Goal: Task Accomplishment & Management: Manage account settings

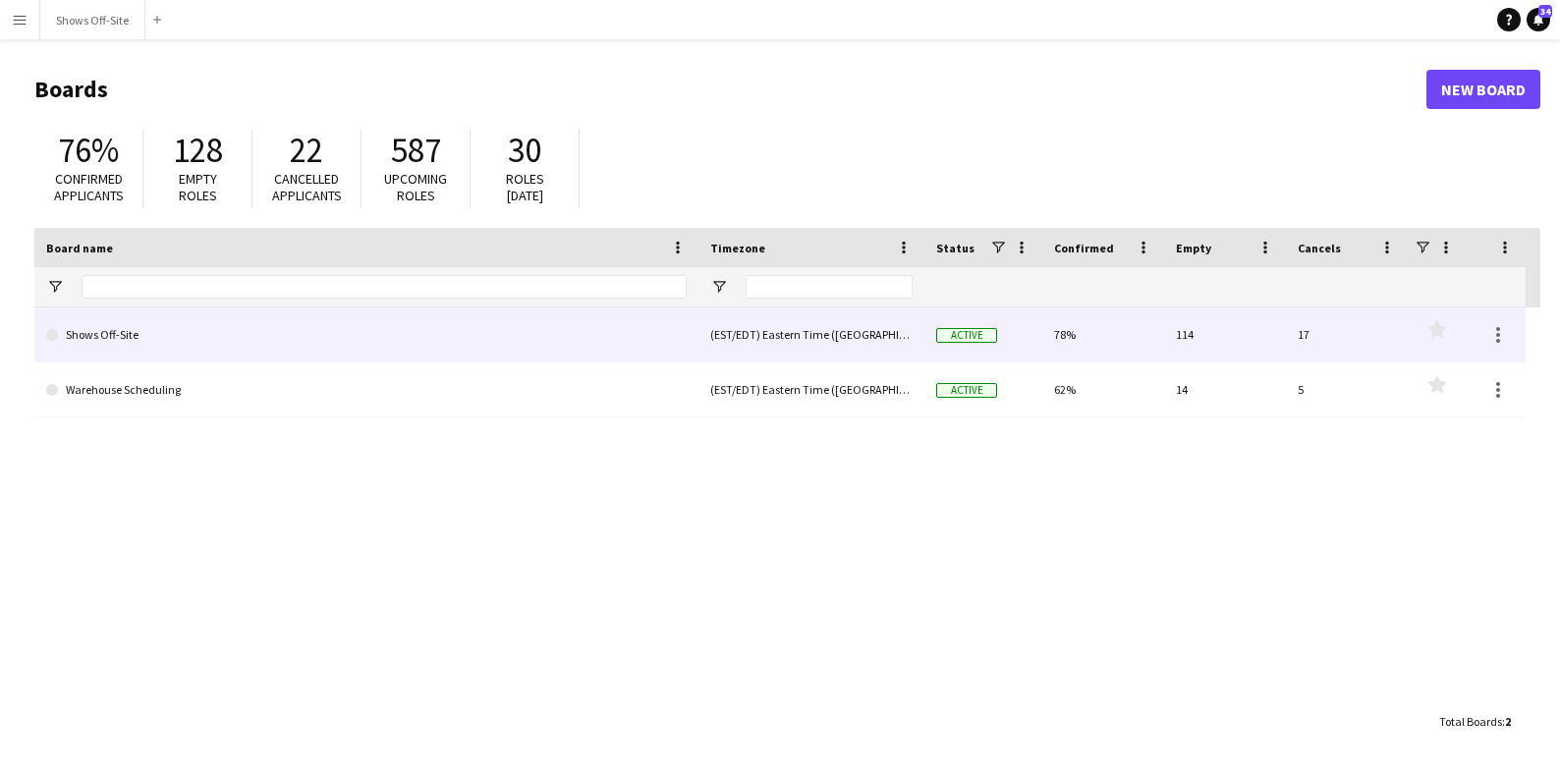
click at [144, 333] on link "Shows Off-Site" at bounding box center [366, 334] width 640 height 55
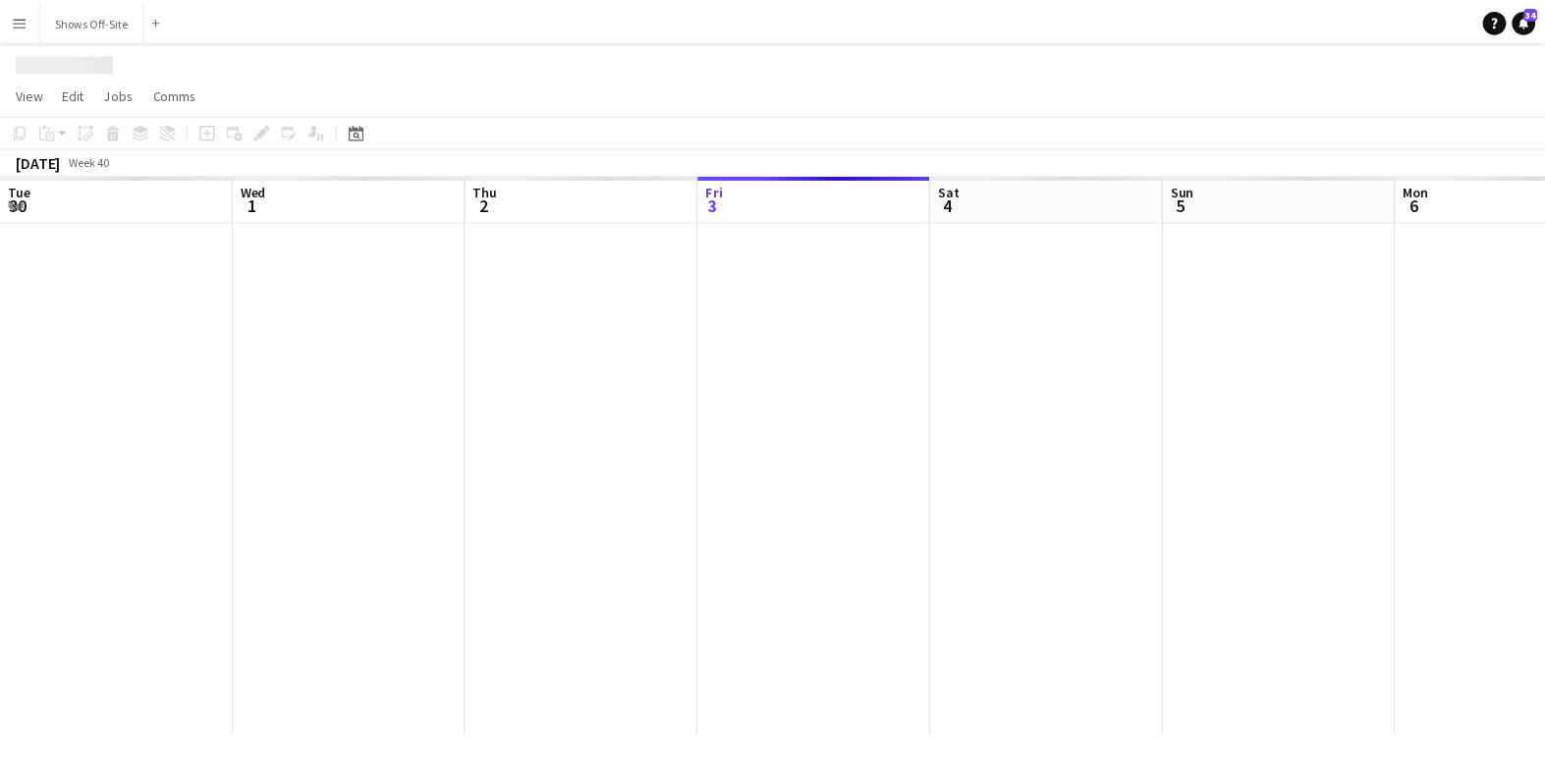
scroll to position [0, 469]
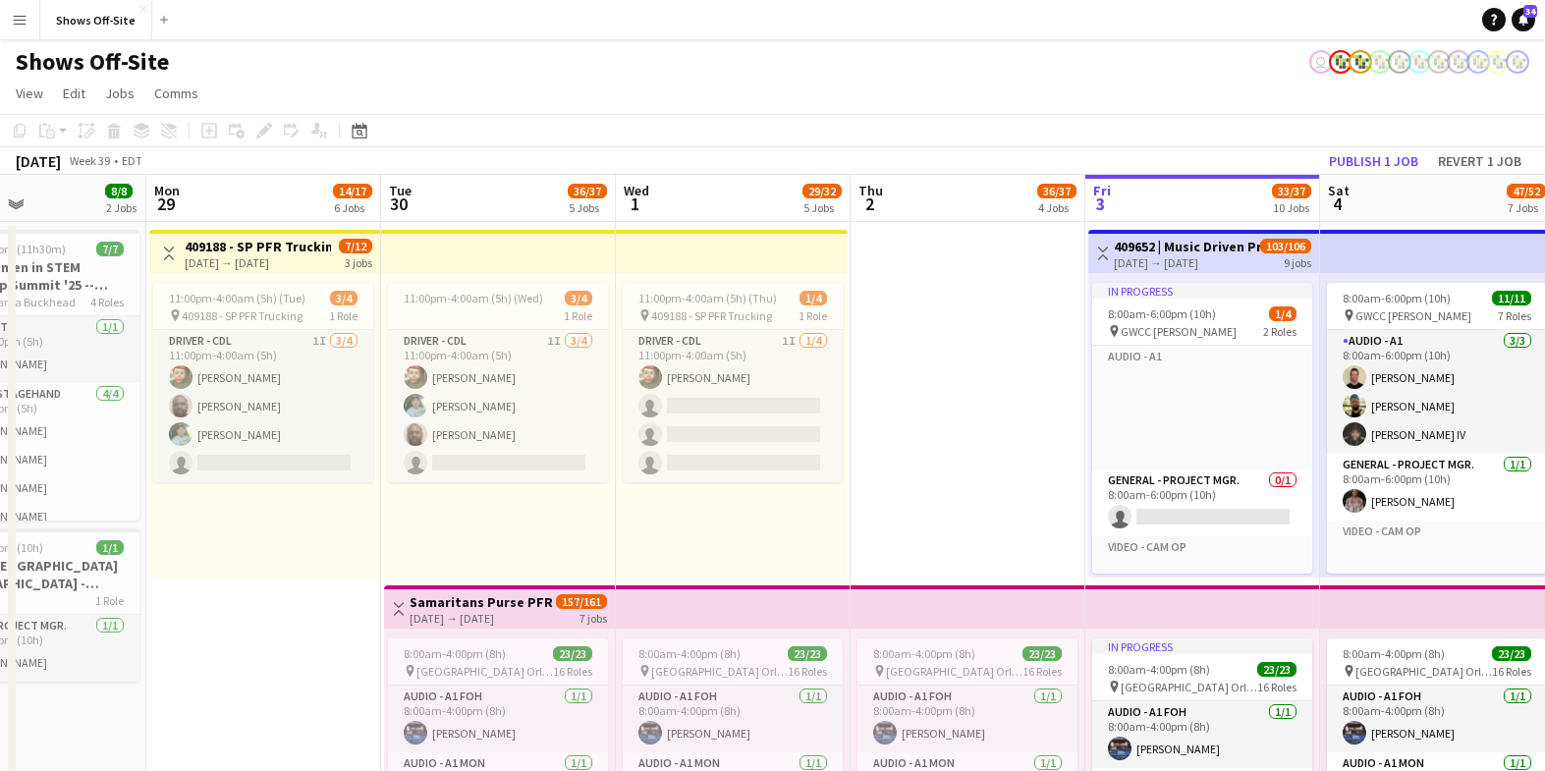
scroll to position [0, 568]
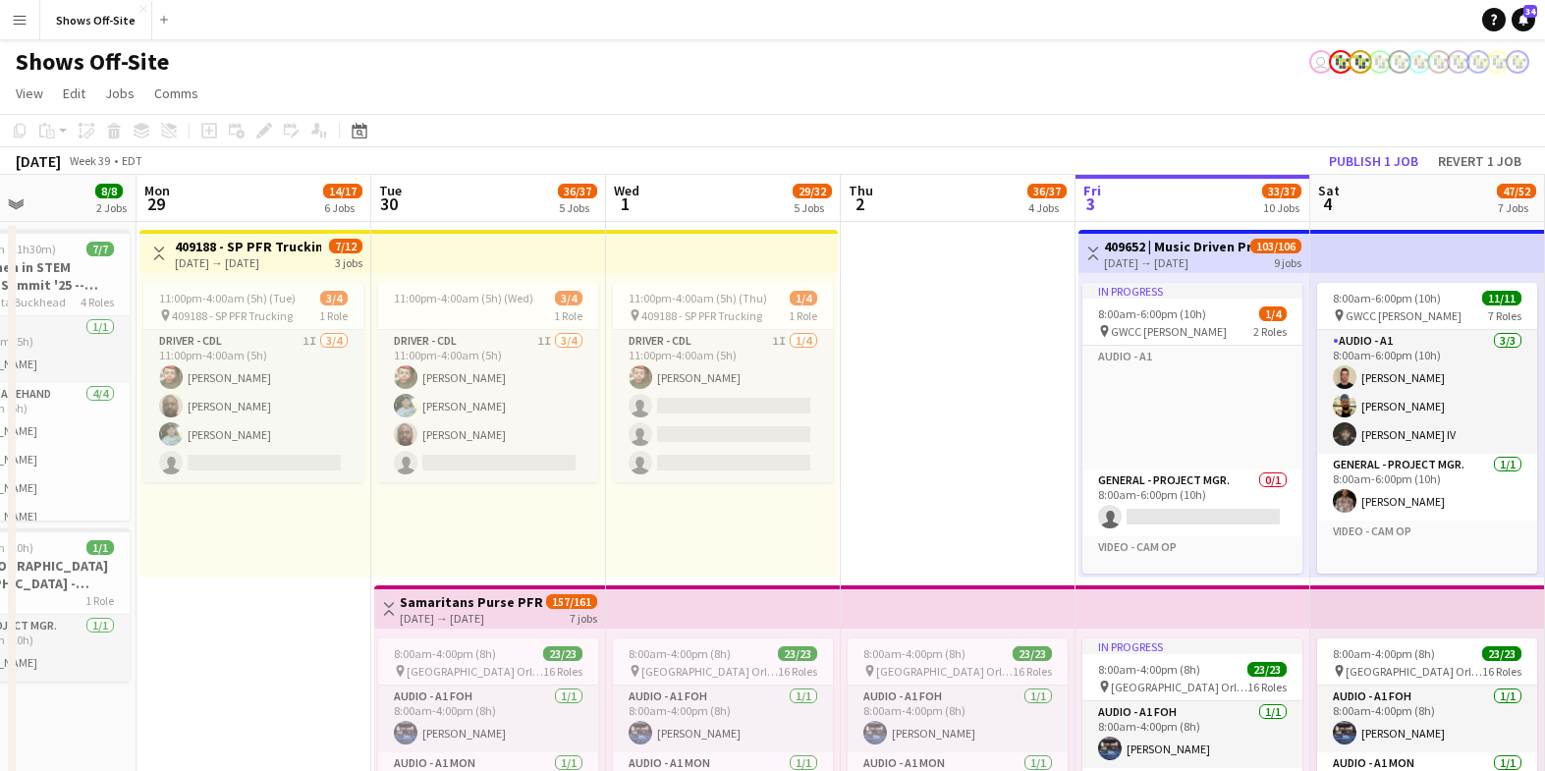
drag, startPoint x: 621, startPoint y: 423, endPoint x: 972, endPoint y: 402, distance: 352.3
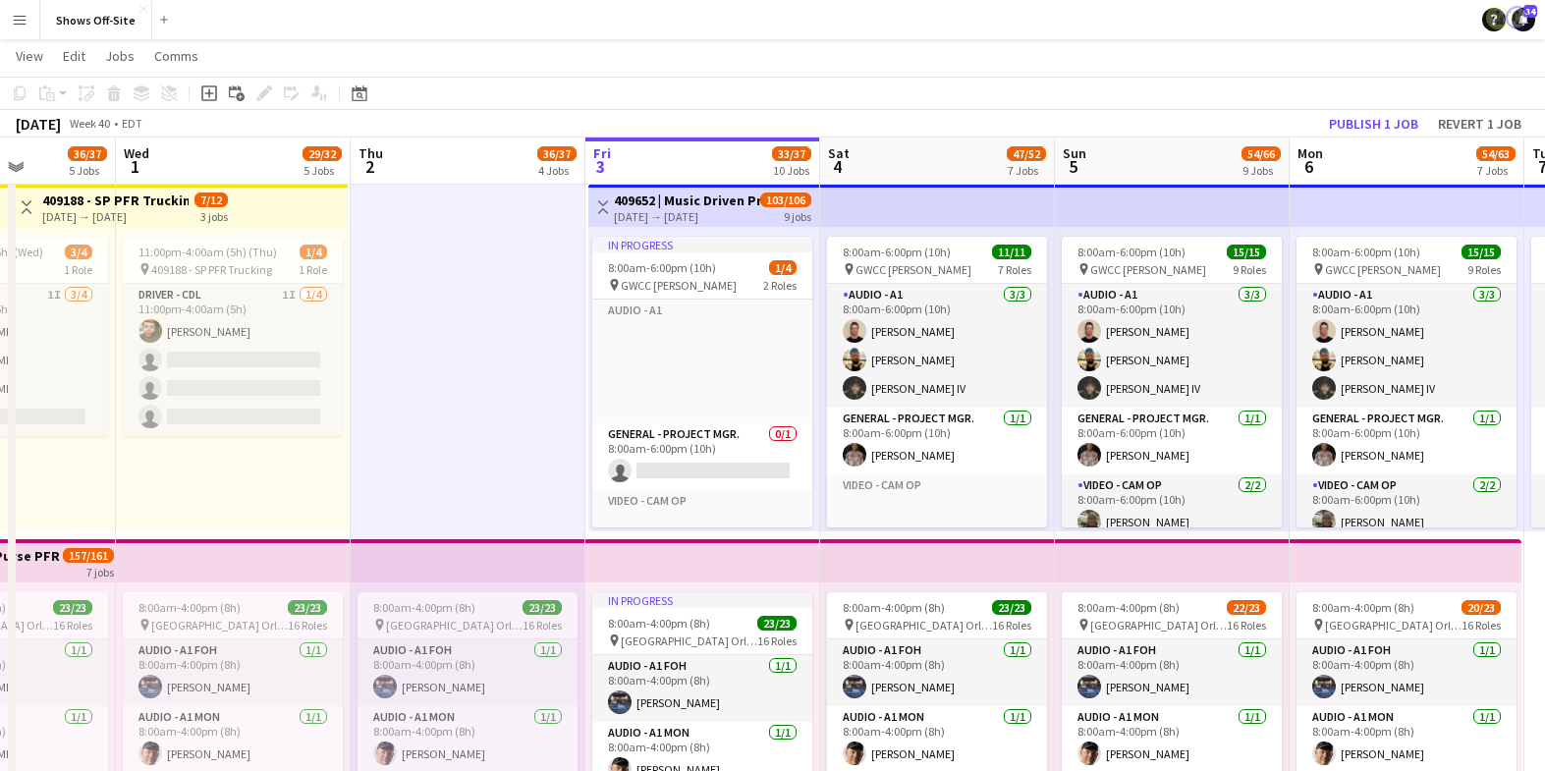
scroll to position [0, 656]
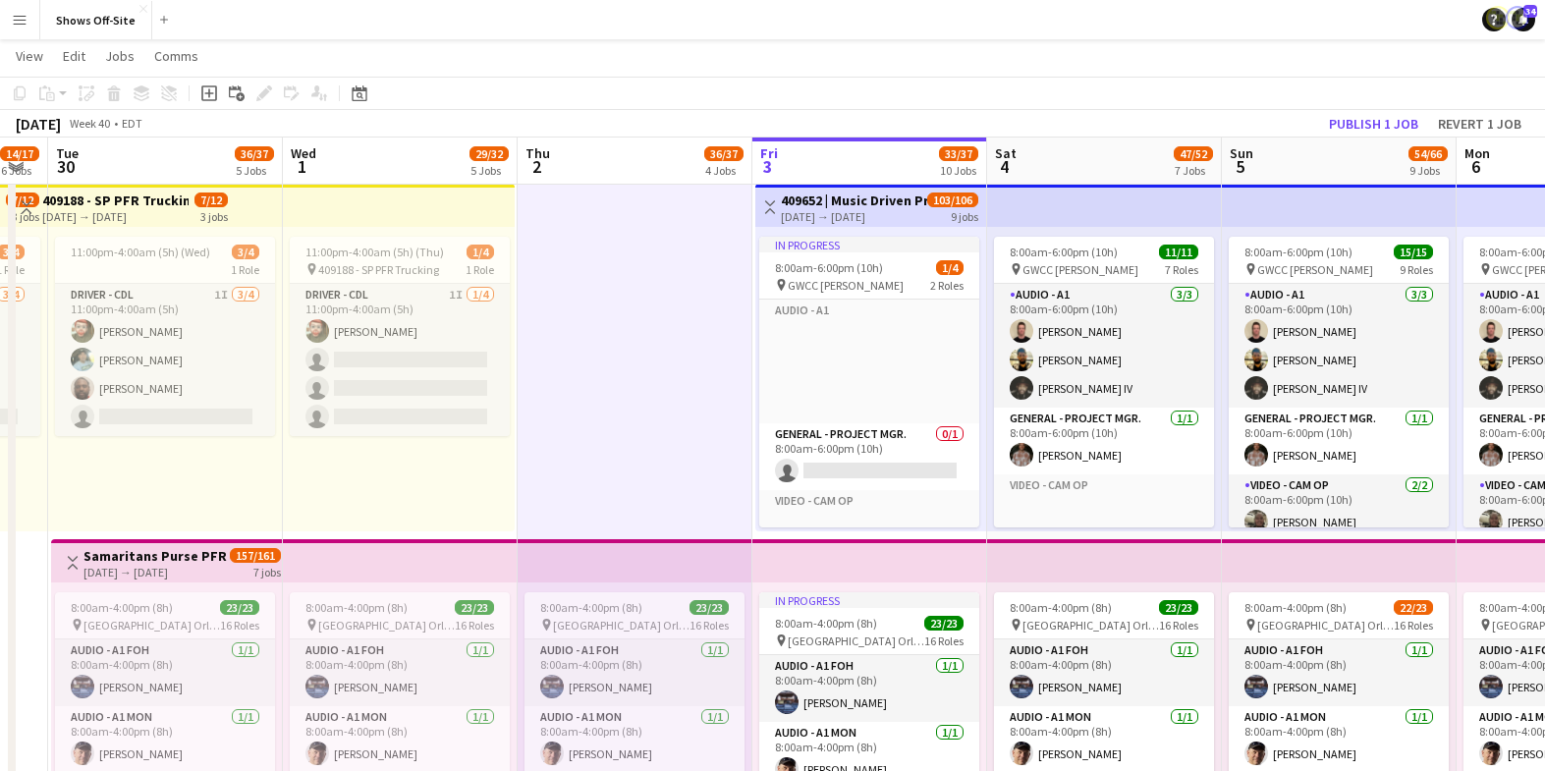
drag, startPoint x: 920, startPoint y: 442, endPoint x: 398, endPoint y: 455, distance: 522.7
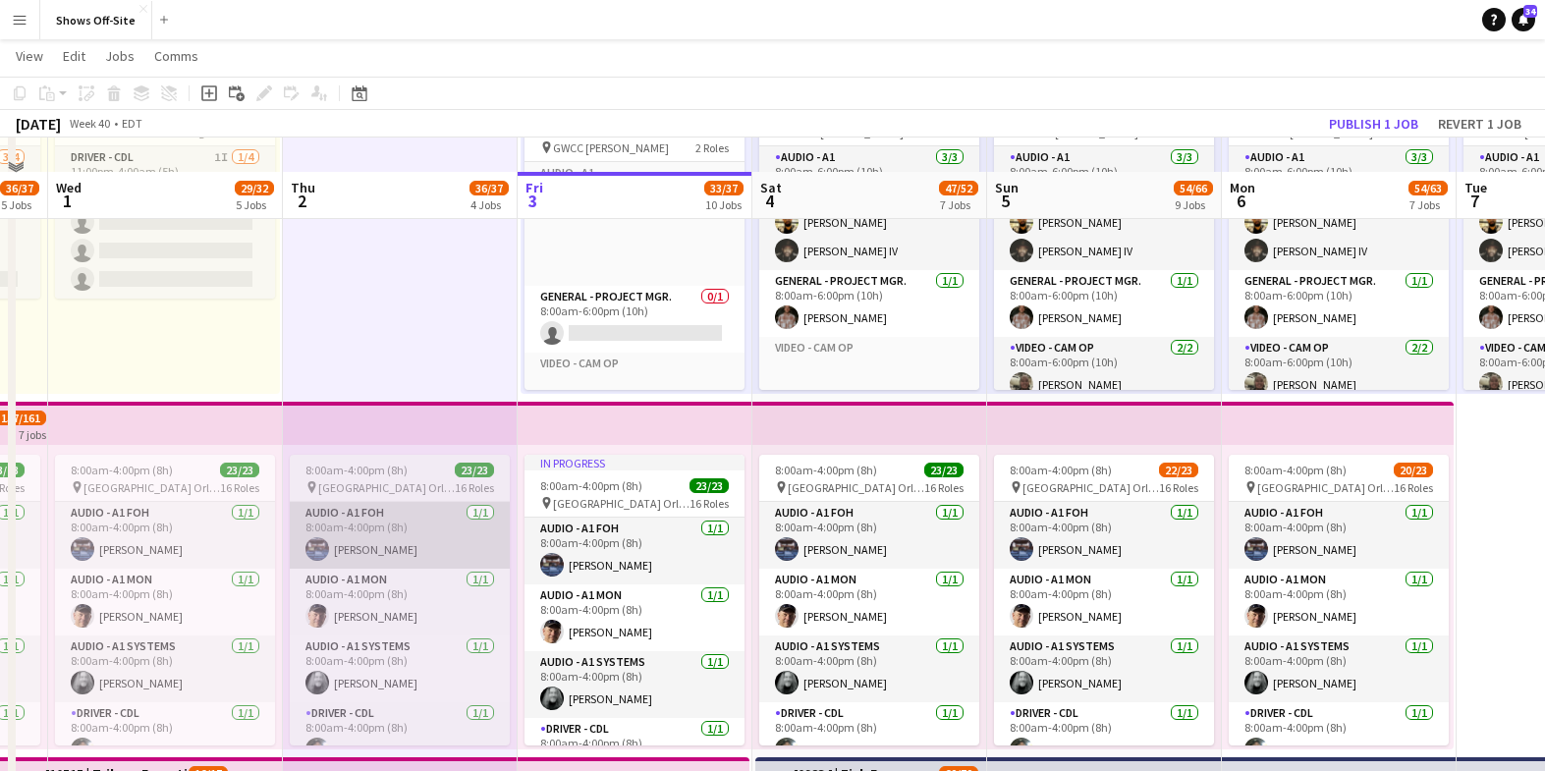
scroll to position [225, 0]
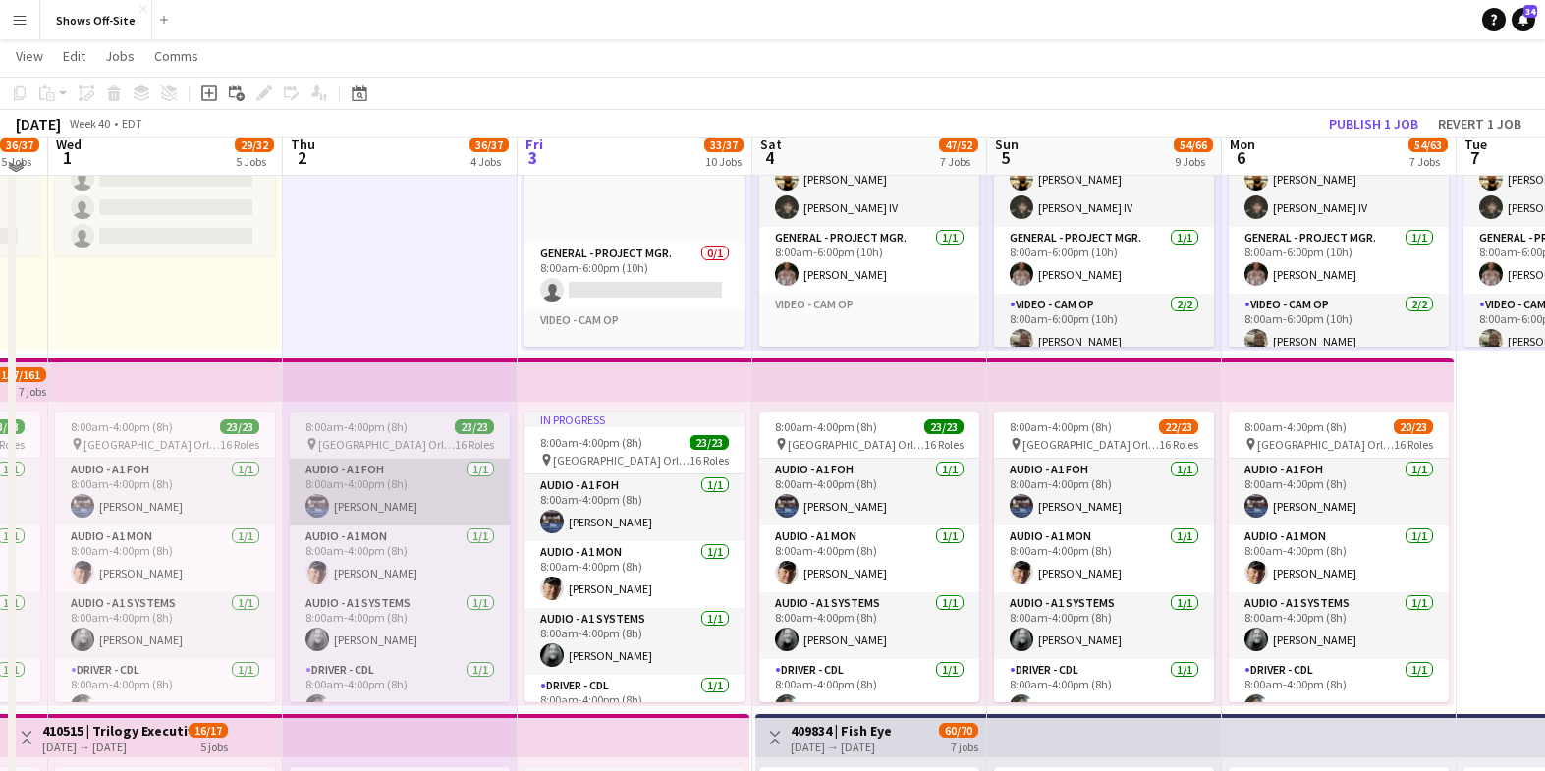
click at [238, 246] on div "11:00pm-4:00am (5h) (Thu) 1/4 pin 409188 - SP PFR Trucking 1 Role Driver - CDL …" at bounding box center [164, 198] width 232 height 304
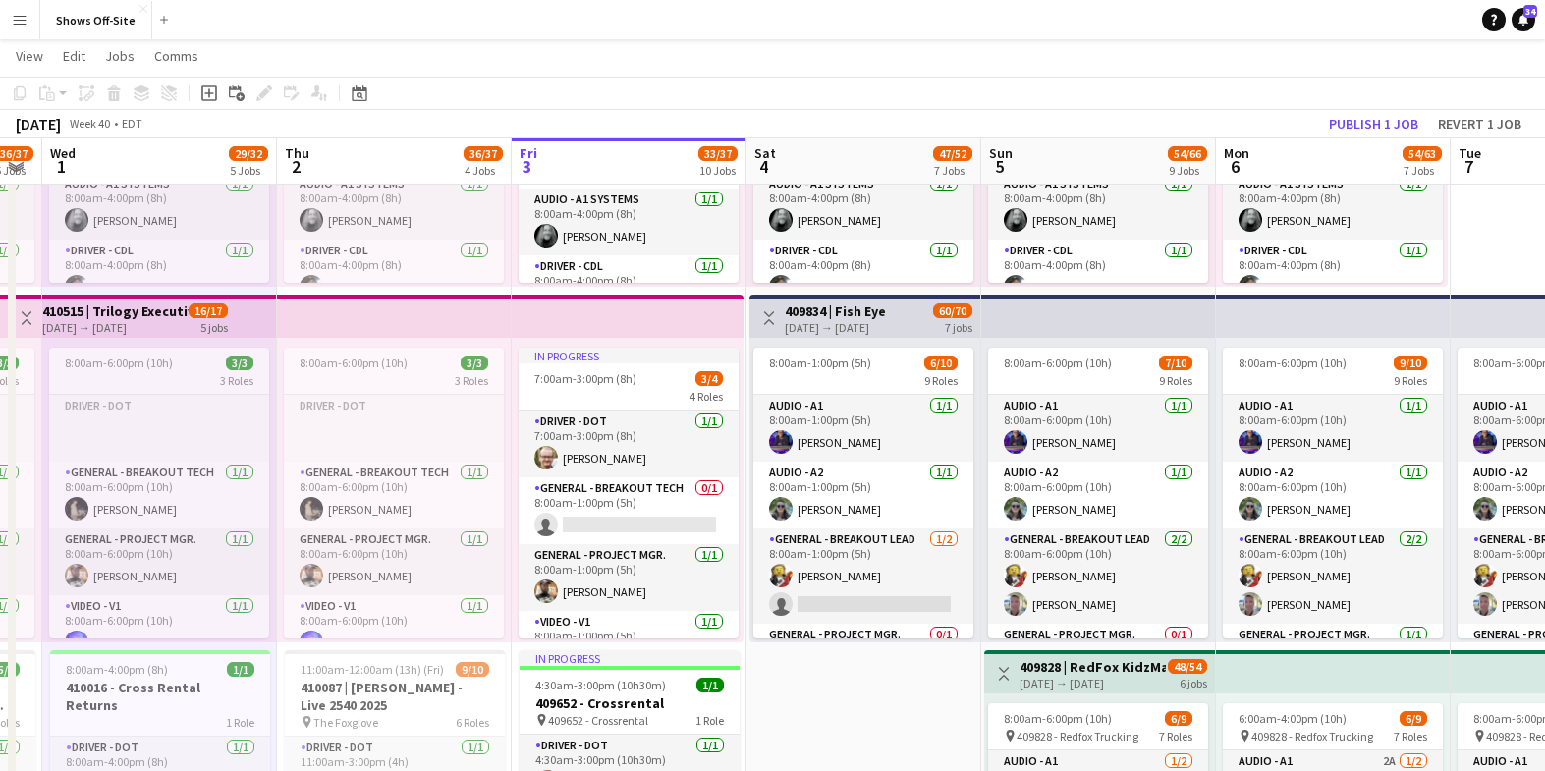
scroll to position [0, 666]
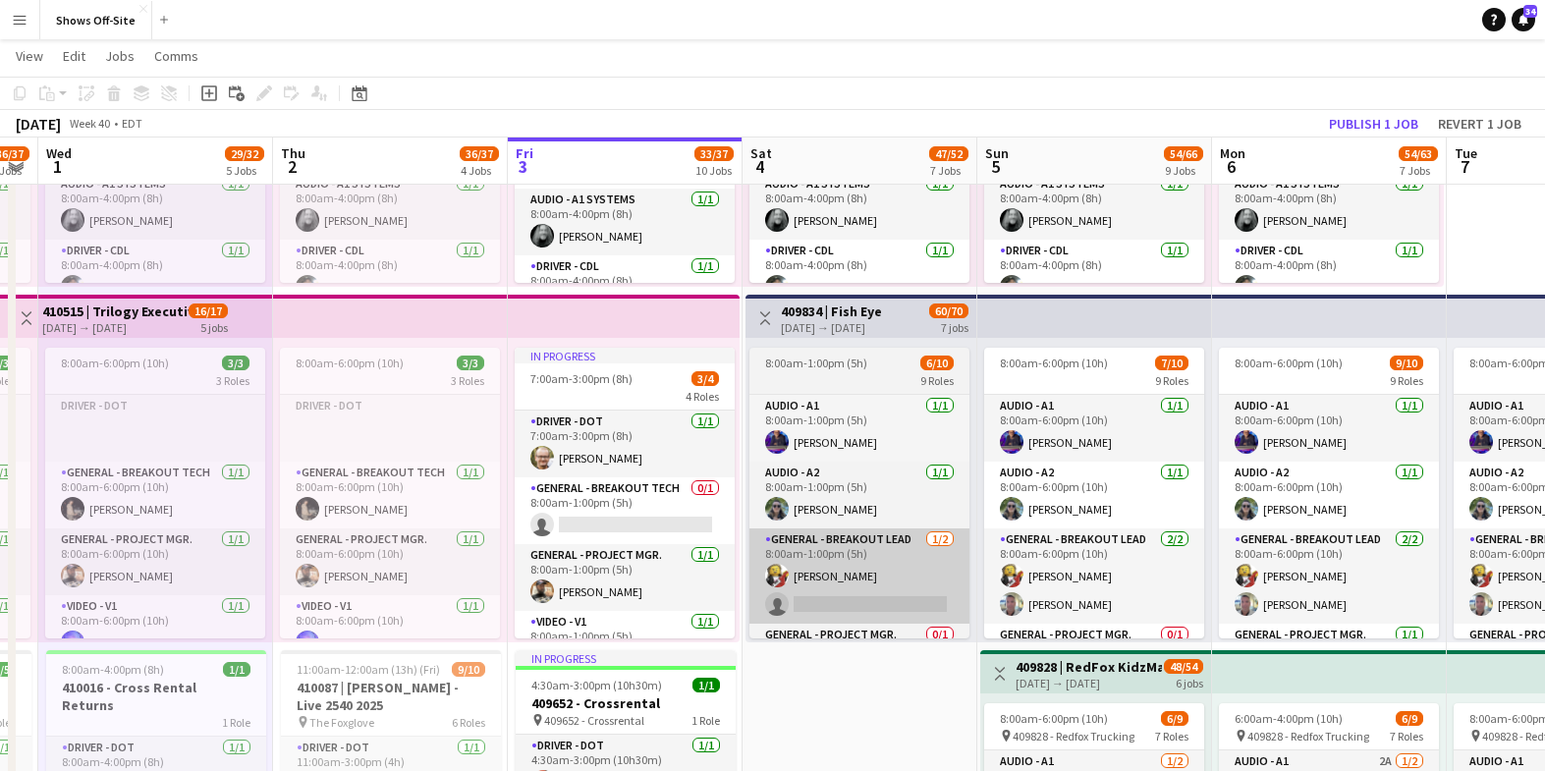
drag, startPoint x: 857, startPoint y: 719, endPoint x: 850, endPoint y: 620, distance: 99.5
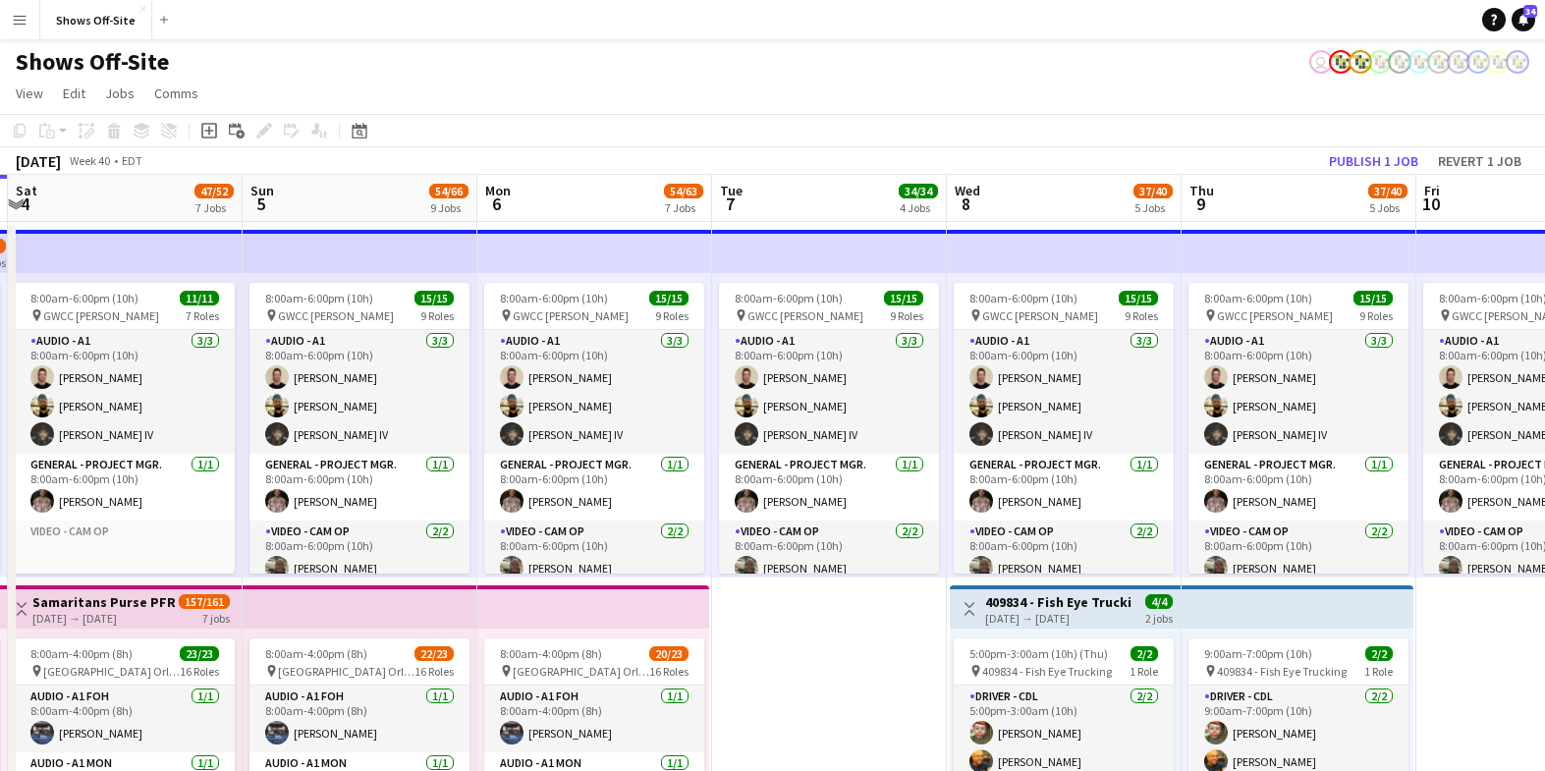
scroll to position [0, 700]
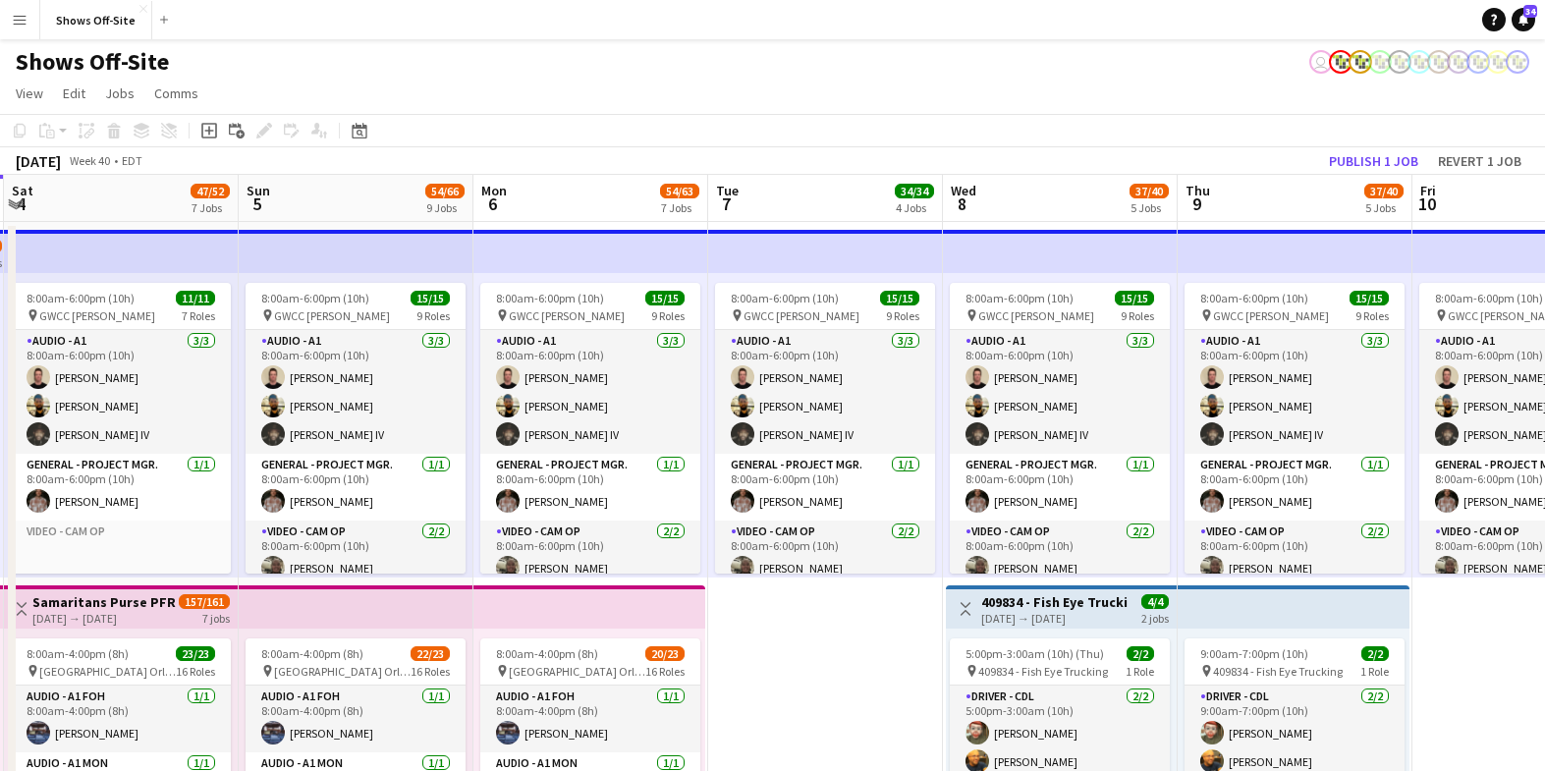
drag, startPoint x: 1479, startPoint y: 657, endPoint x: 743, endPoint y: 634, distance: 737.0
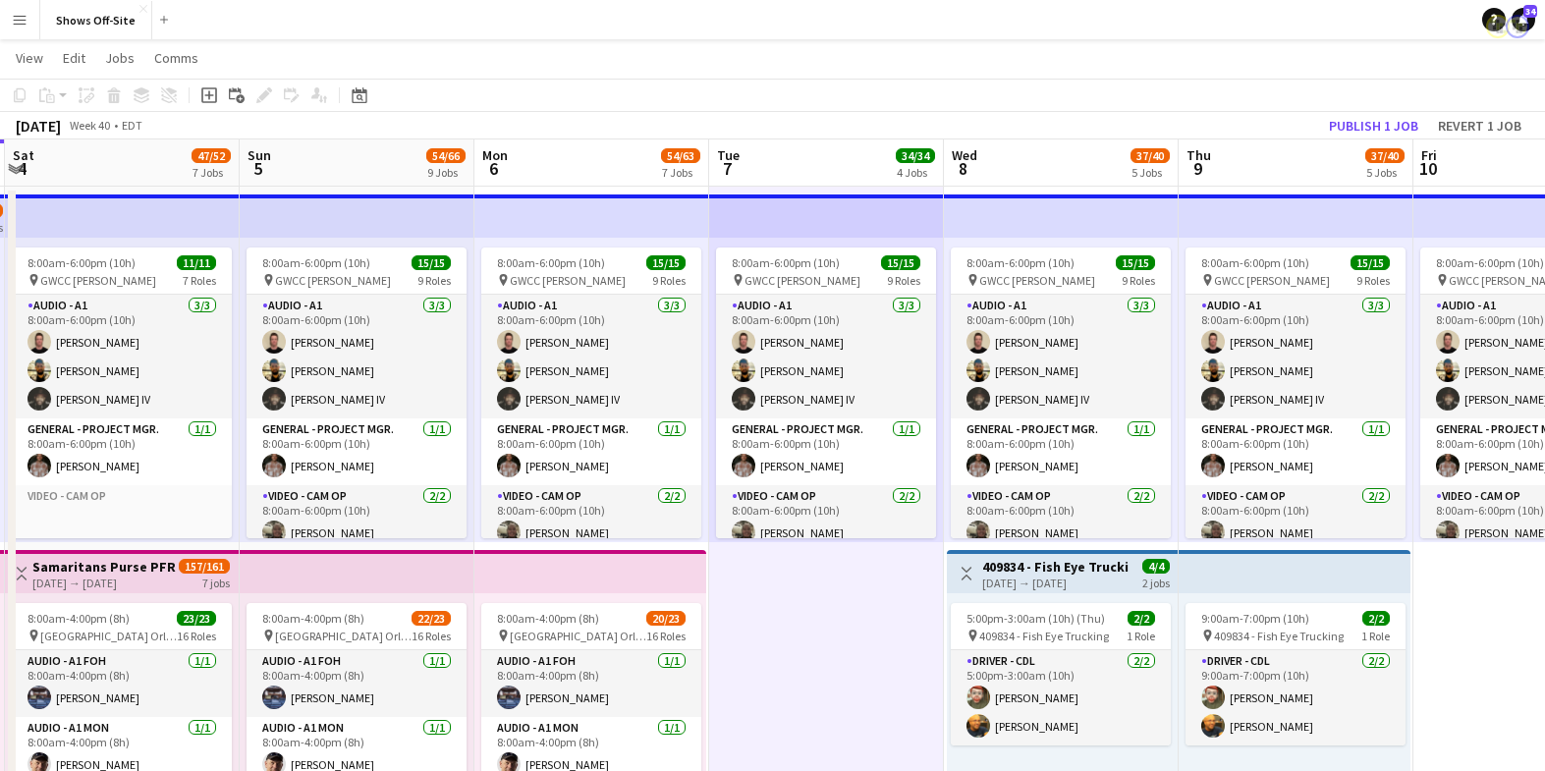
scroll to position [0, 0]
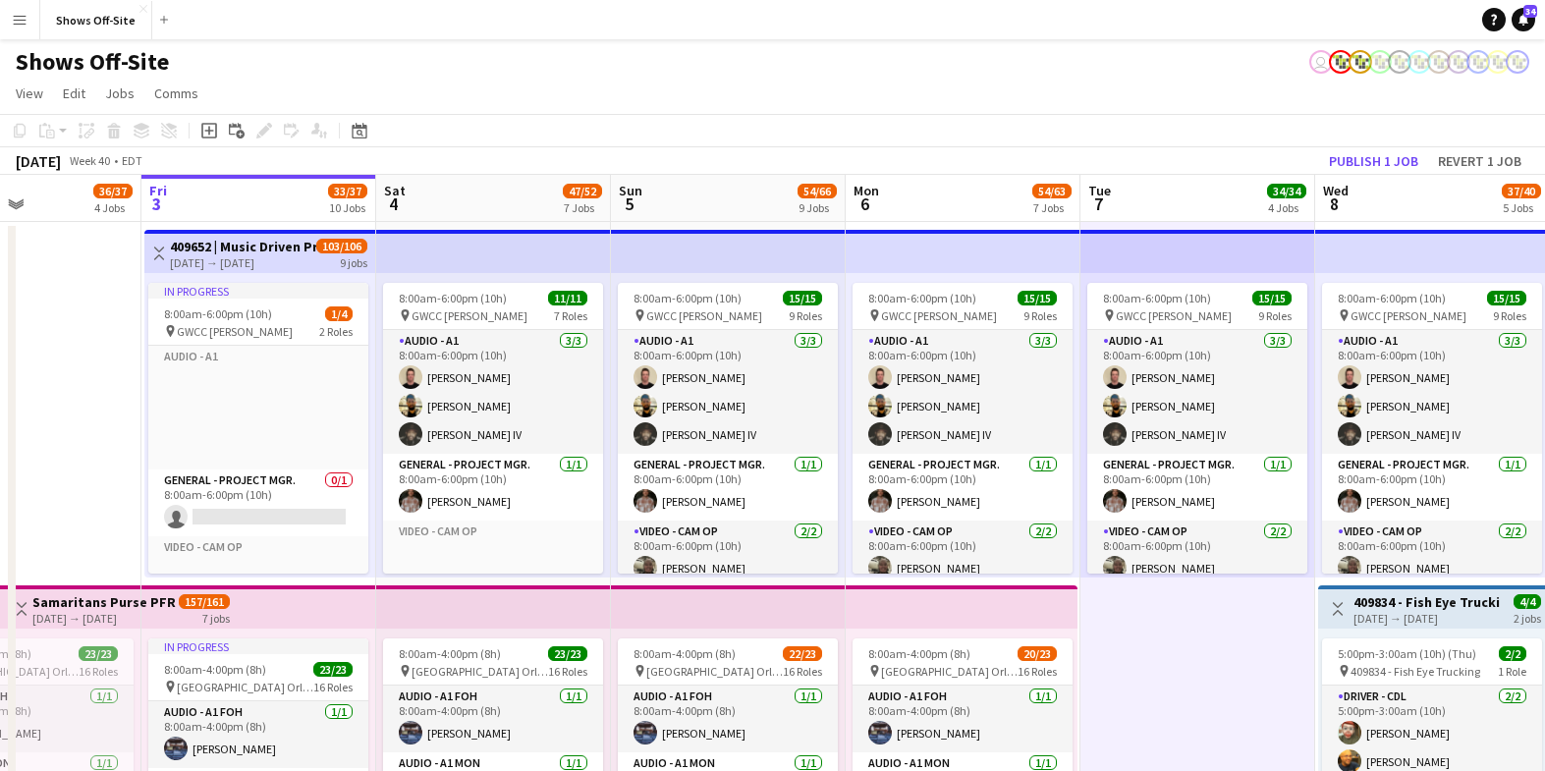
drag, startPoint x: 835, startPoint y: 641, endPoint x: 997, endPoint y: 632, distance: 162.4
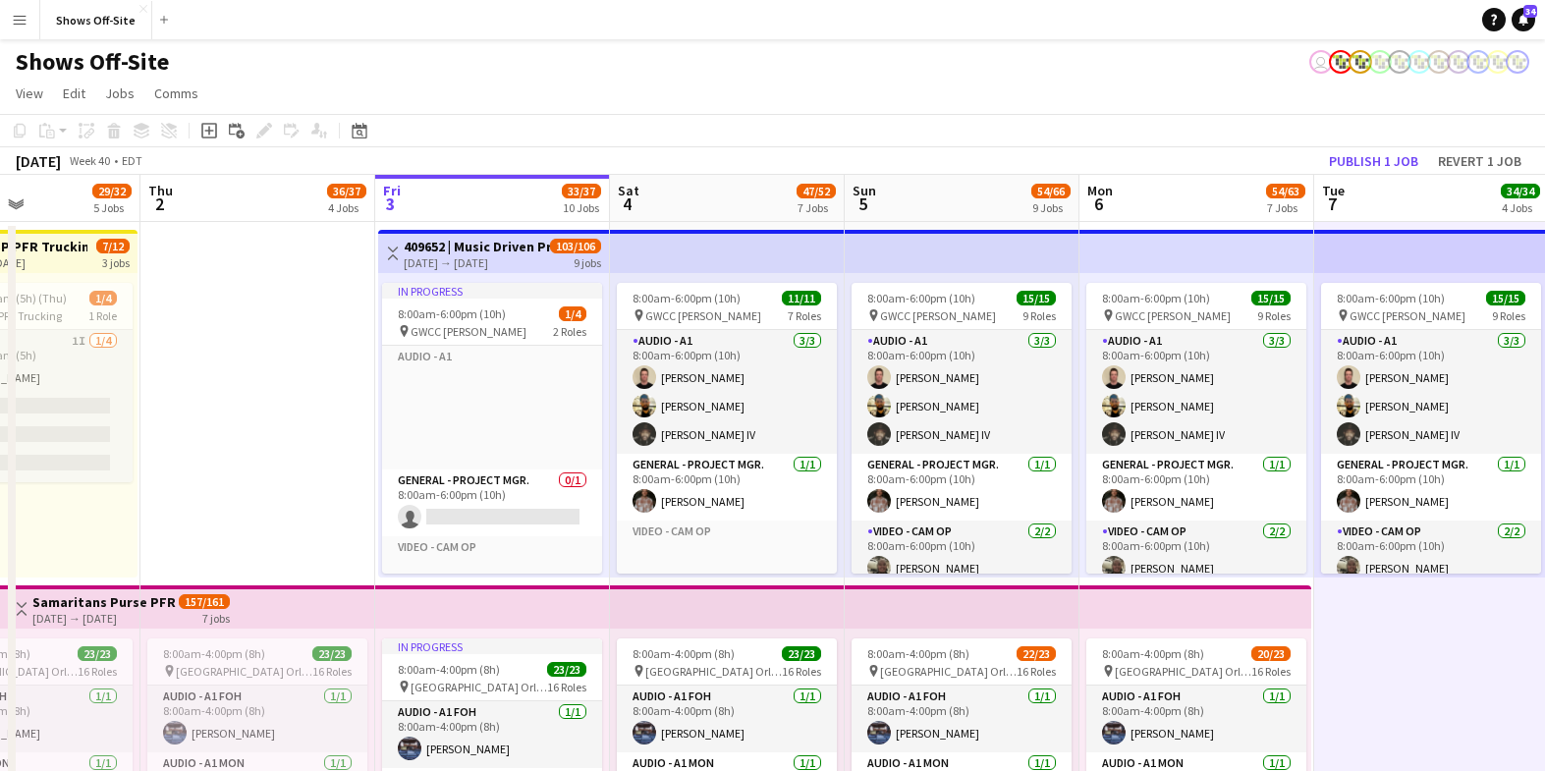
scroll to position [0, 556]
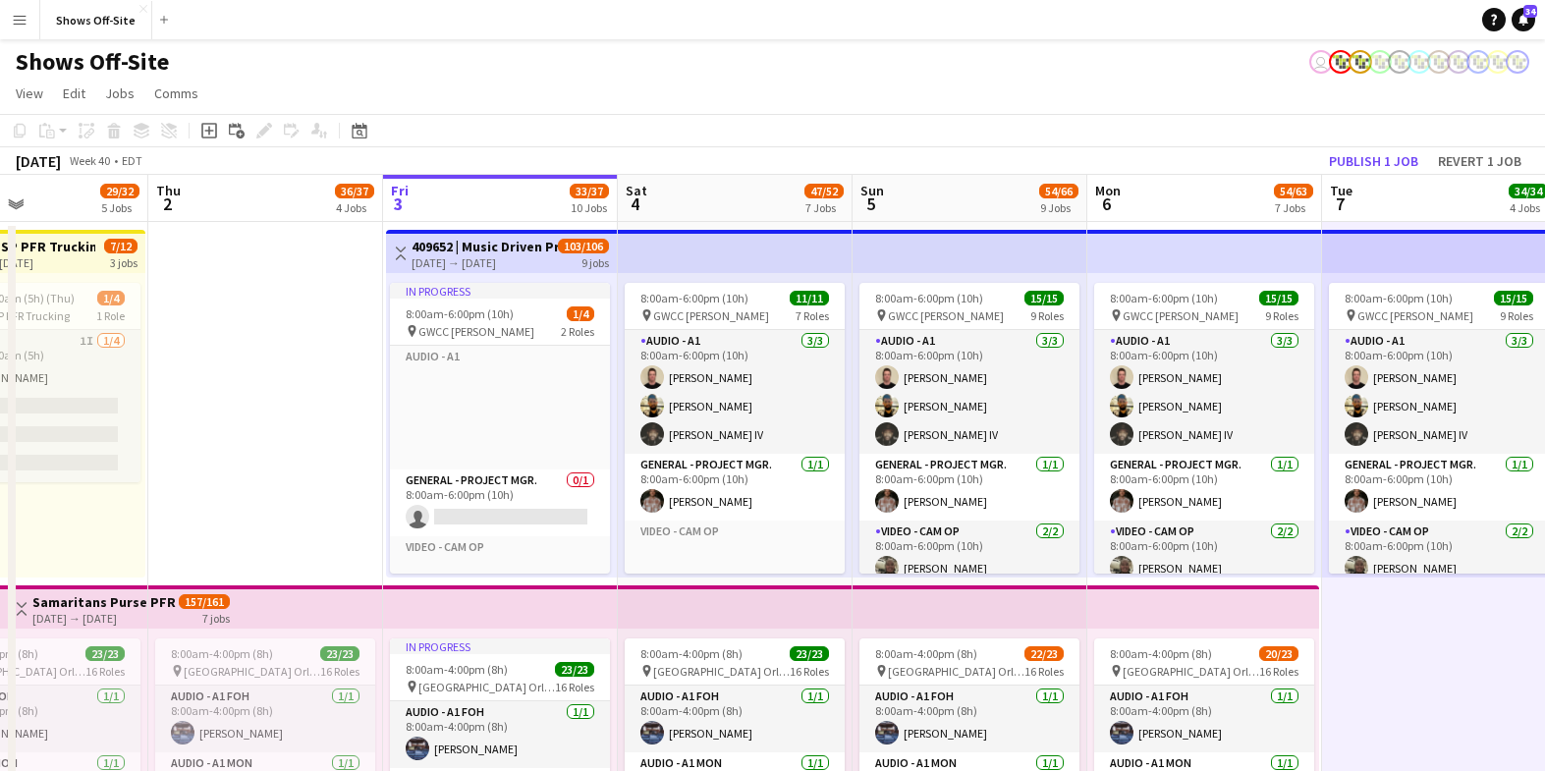
drag, startPoint x: 440, startPoint y: 564, endPoint x: 639, endPoint y: 577, distance: 199.8
click at [502, 249] on h3 "409652 | Music Driven Productions ANCC 2025 Atl" at bounding box center [485, 247] width 146 height 18
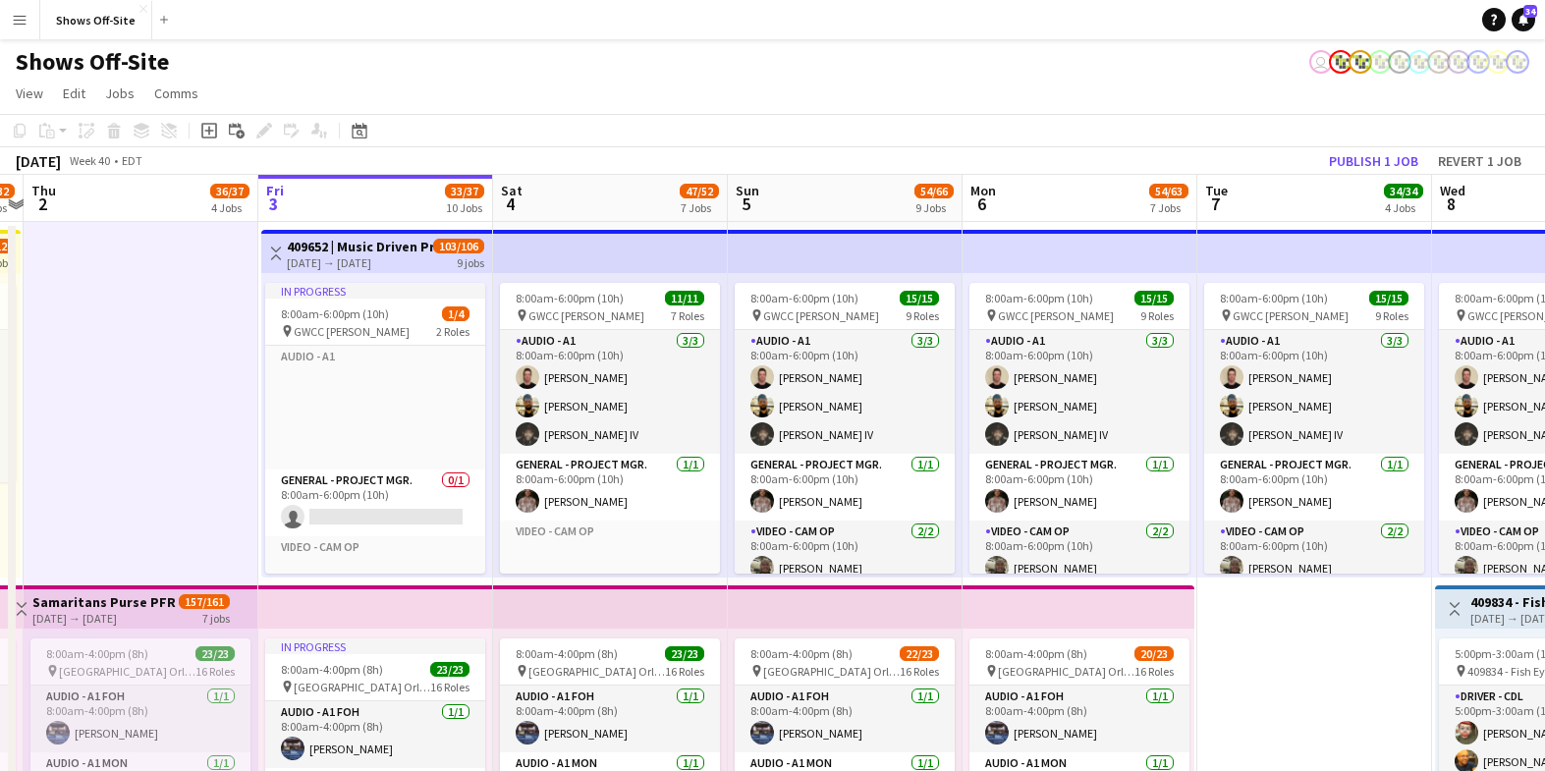
scroll to position [0, 705]
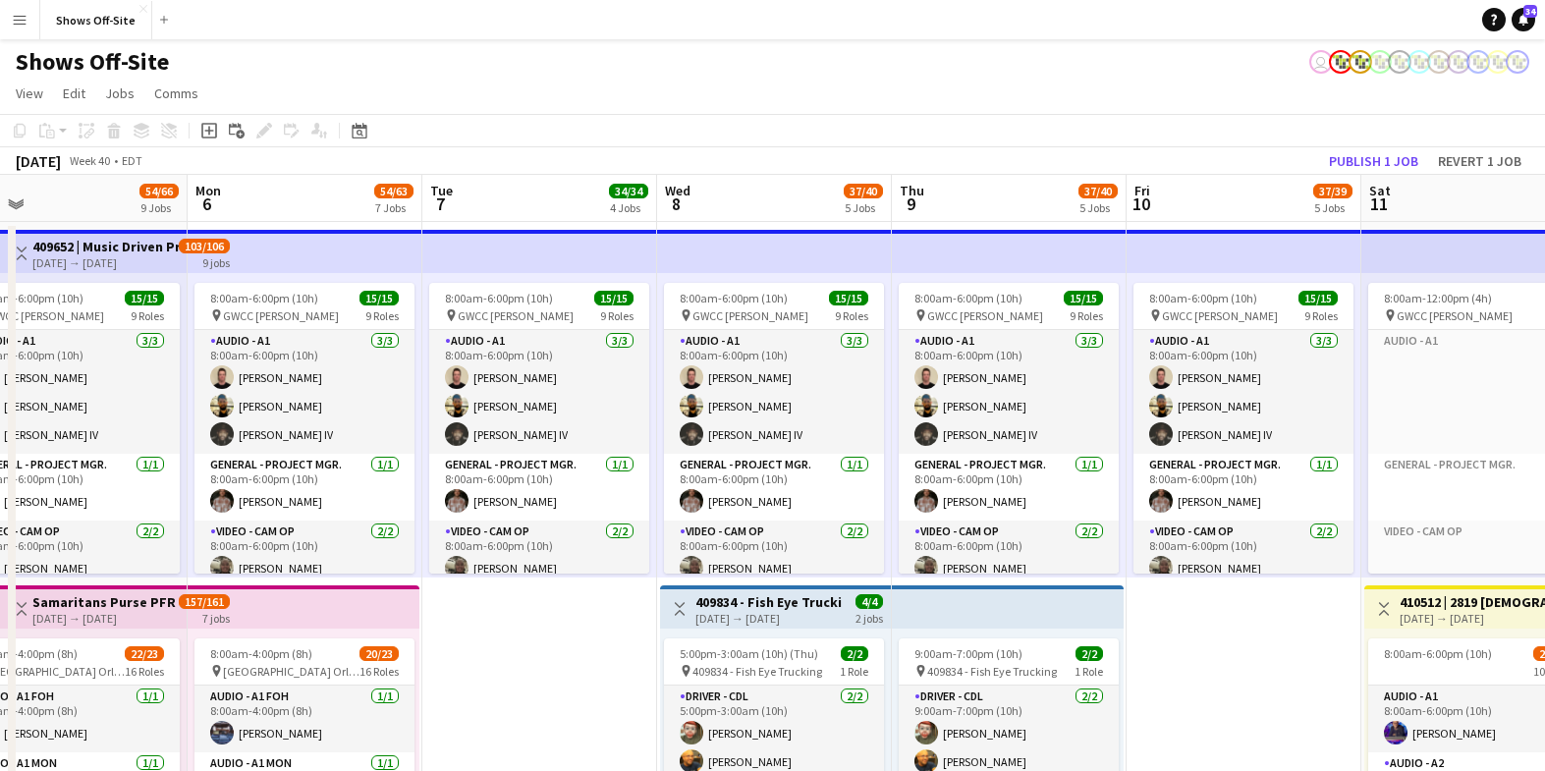
drag, startPoint x: 1332, startPoint y: 656, endPoint x: 633, endPoint y: 653, distance: 698.3
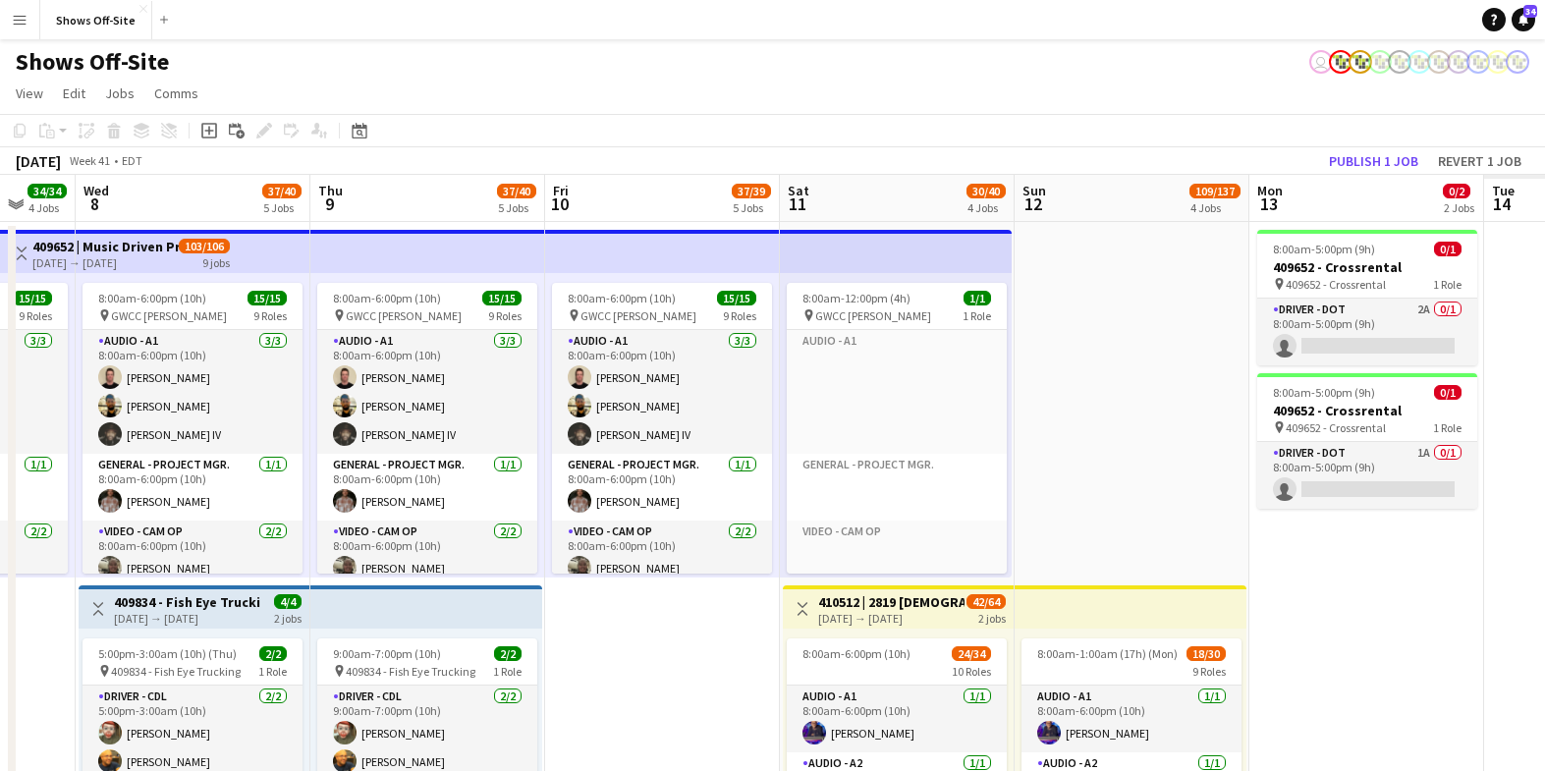
scroll to position [0, 864]
drag, startPoint x: 1239, startPoint y: 670, endPoint x: 664, endPoint y: 679, distance: 575.6
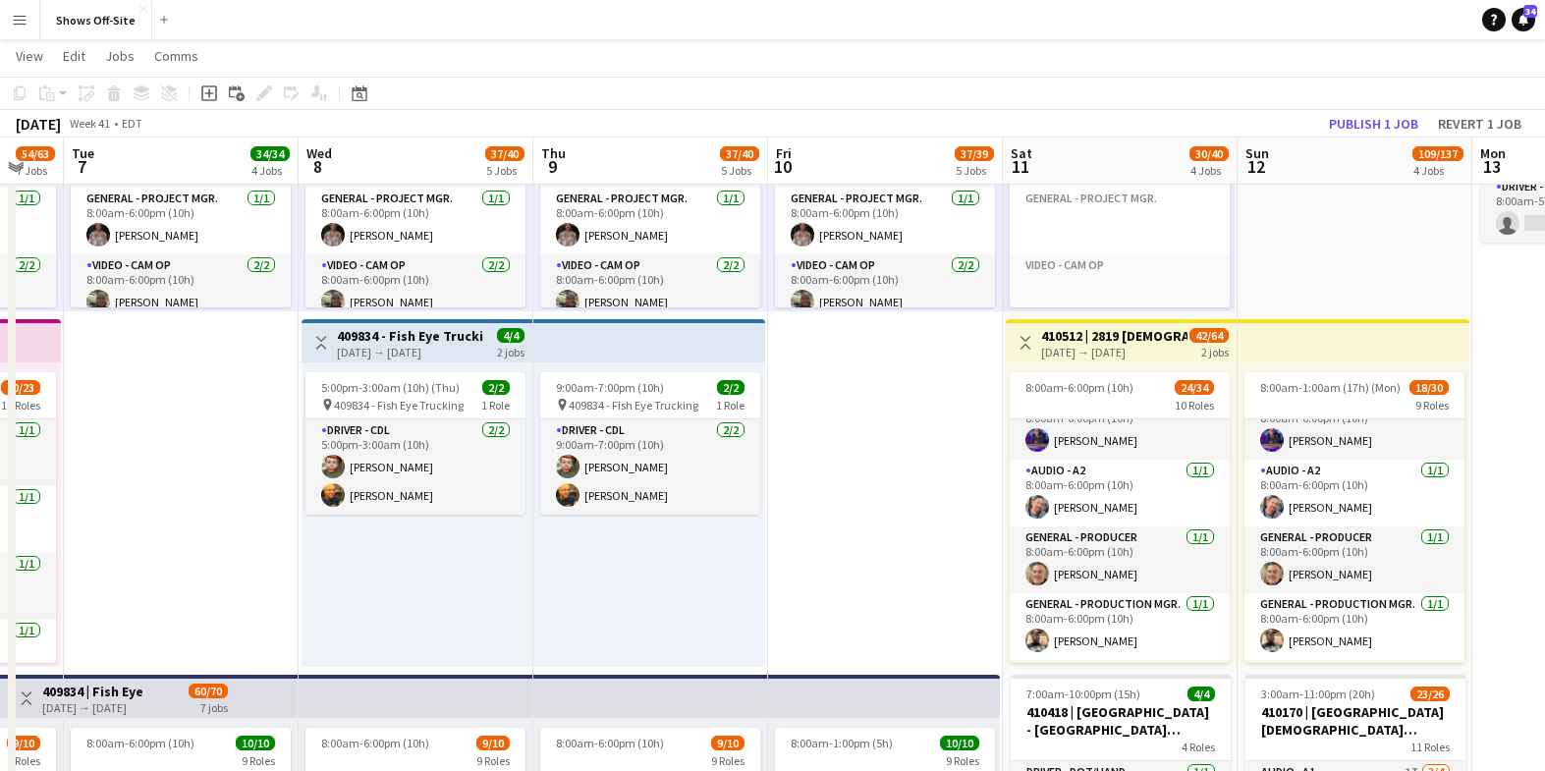
scroll to position [0, 633]
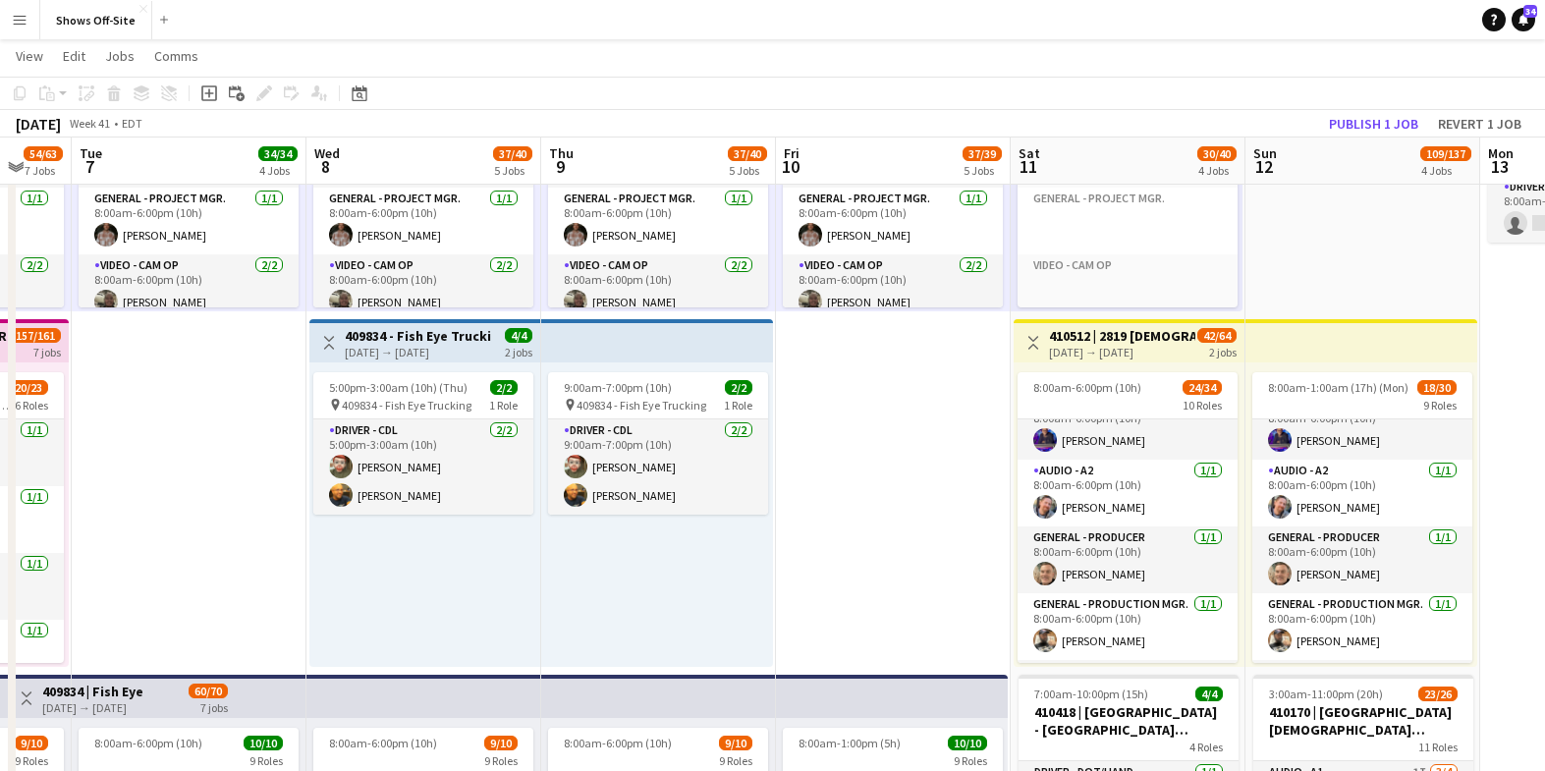
drag, startPoint x: 638, startPoint y: 594, endPoint x: 870, endPoint y: 629, distance: 234.3
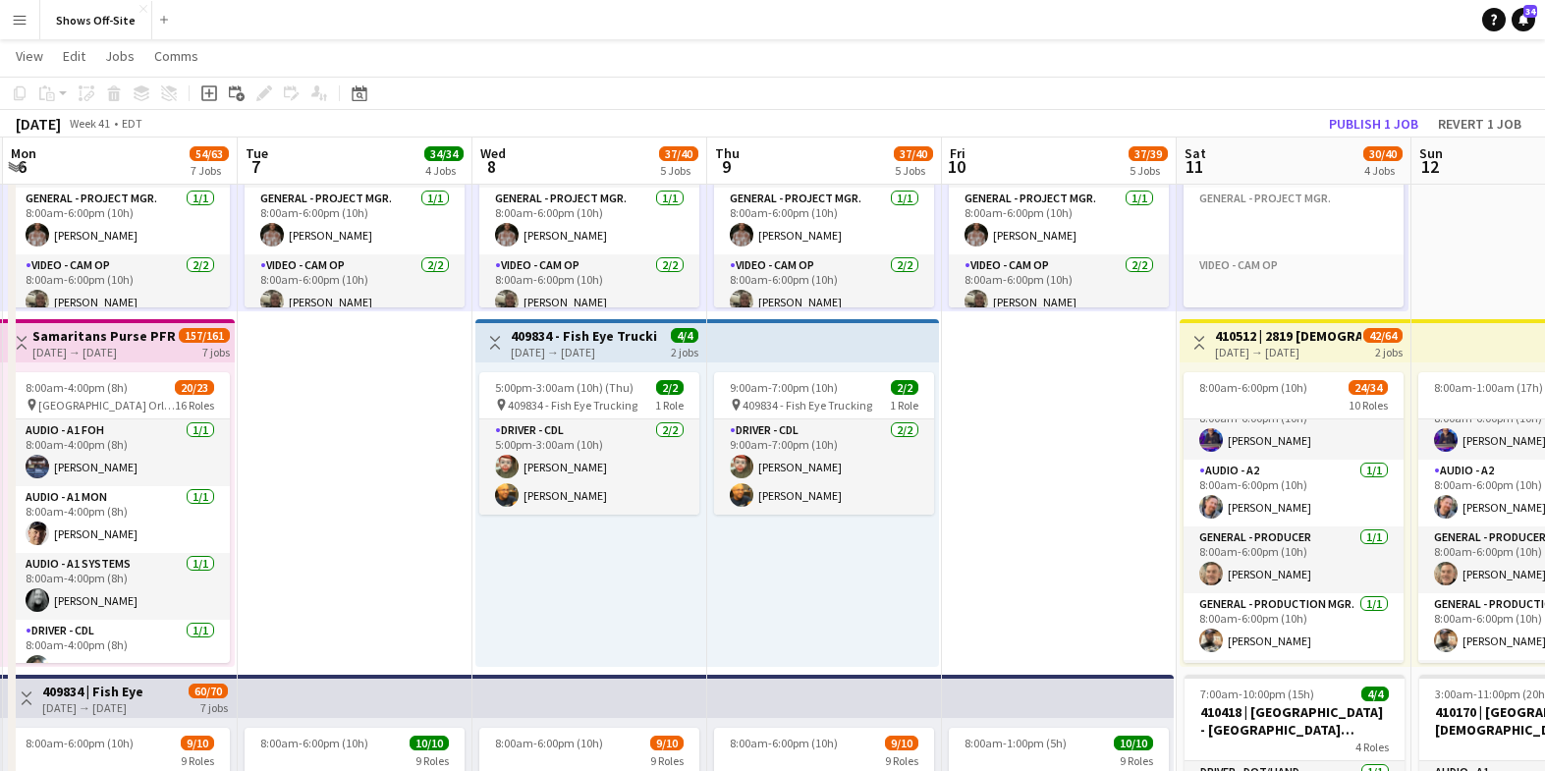
drag, startPoint x: 850, startPoint y: 628, endPoint x: 1023, endPoint y: 644, distance: 174.6
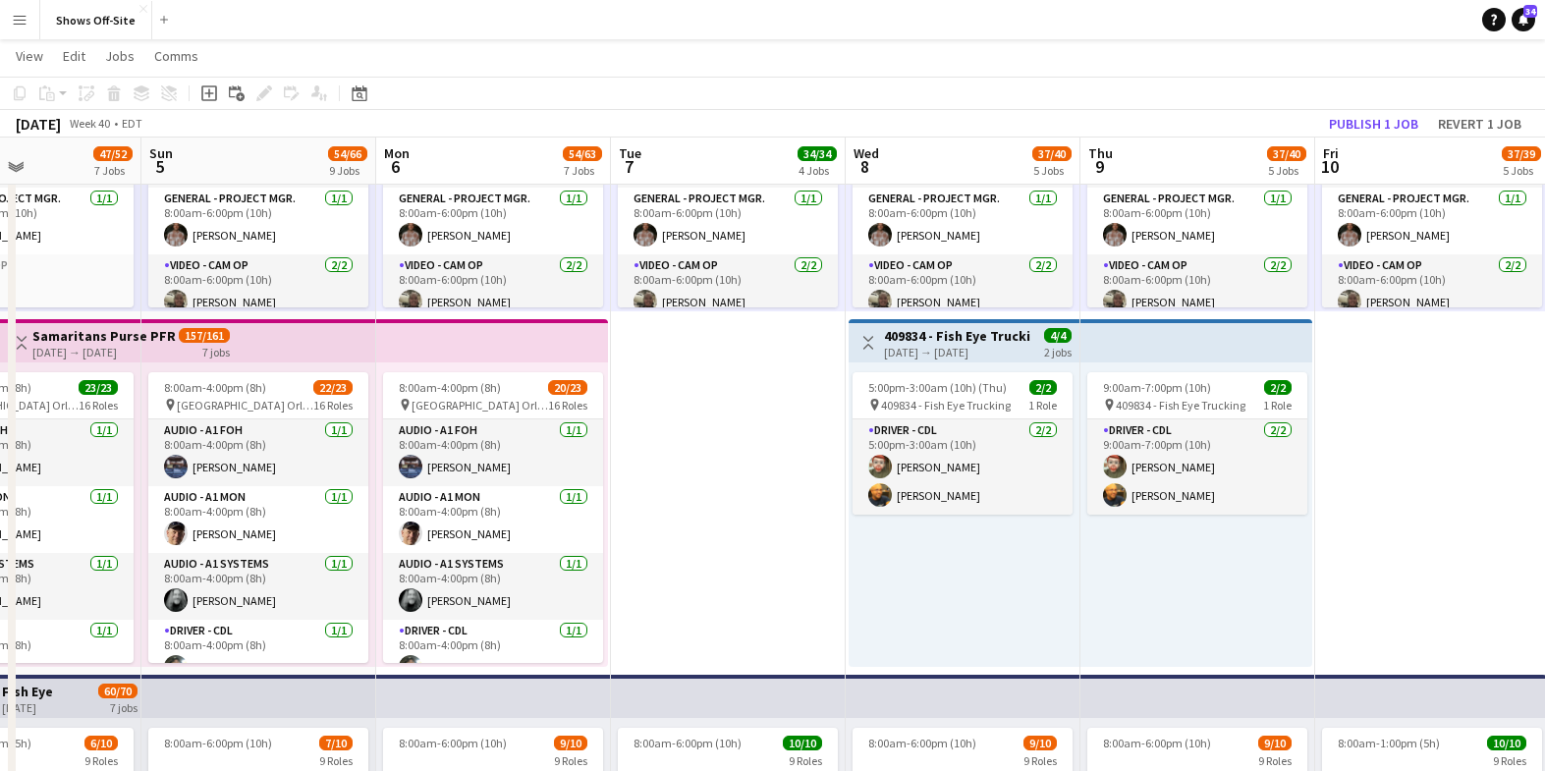
scroll to position [0, 568]
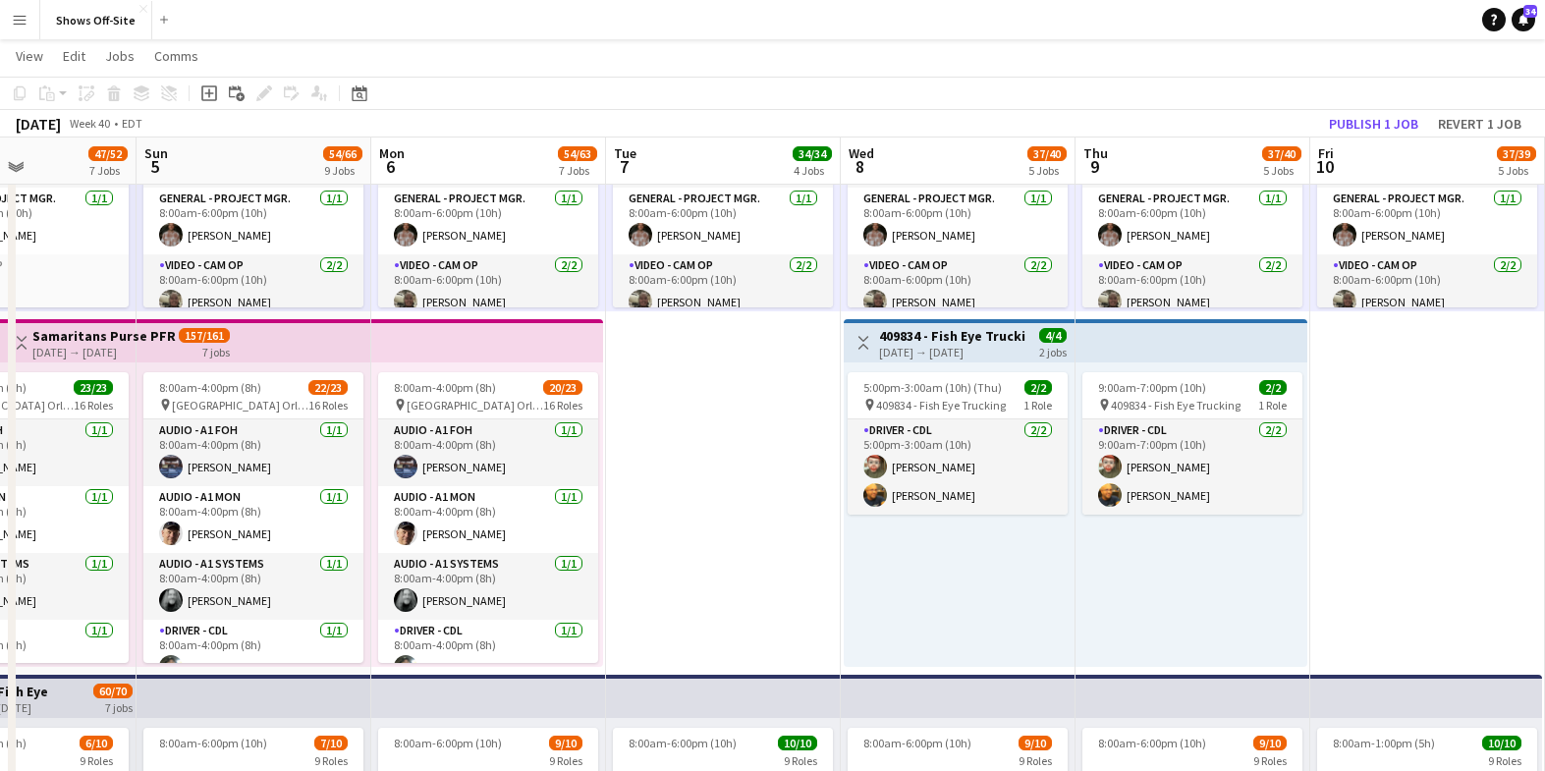
drag, startPoint x: 270, startPoint y: 589, endPoint x: 633, endPoint y: 610, distance: 364.0
